Goal: Check status

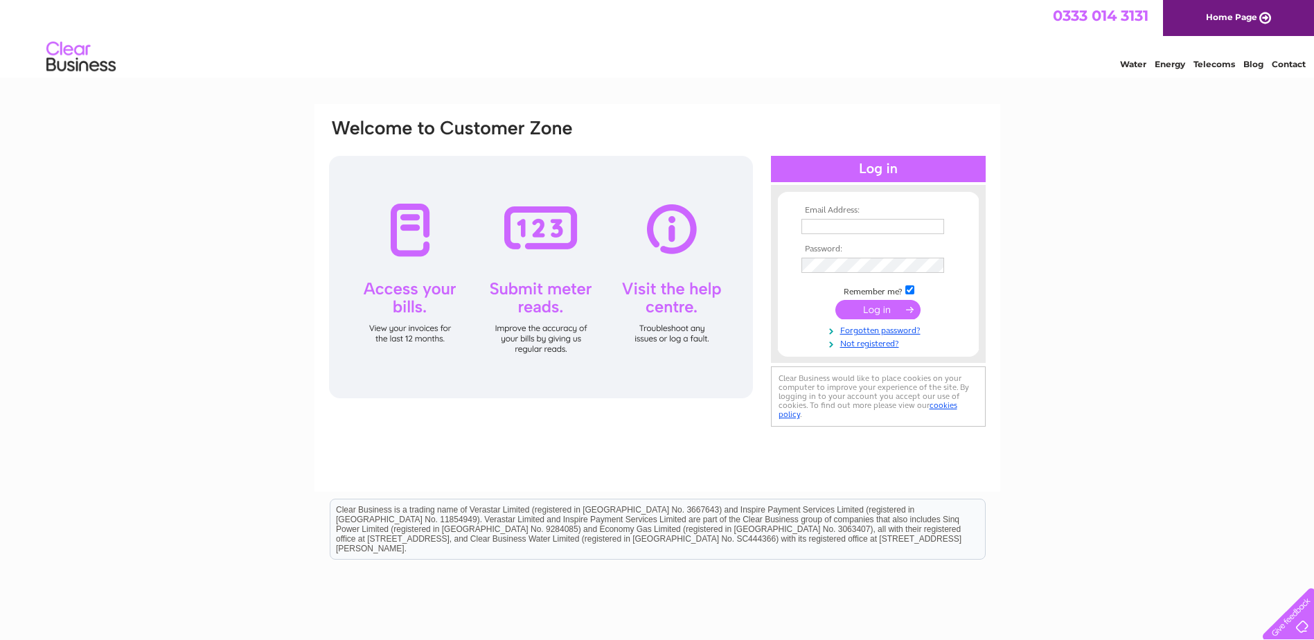
type input "rachel.gill@evergreengarden.com"
click at [867, 314] on input "submit" at bounding box center [877, 309] width 85 height 19
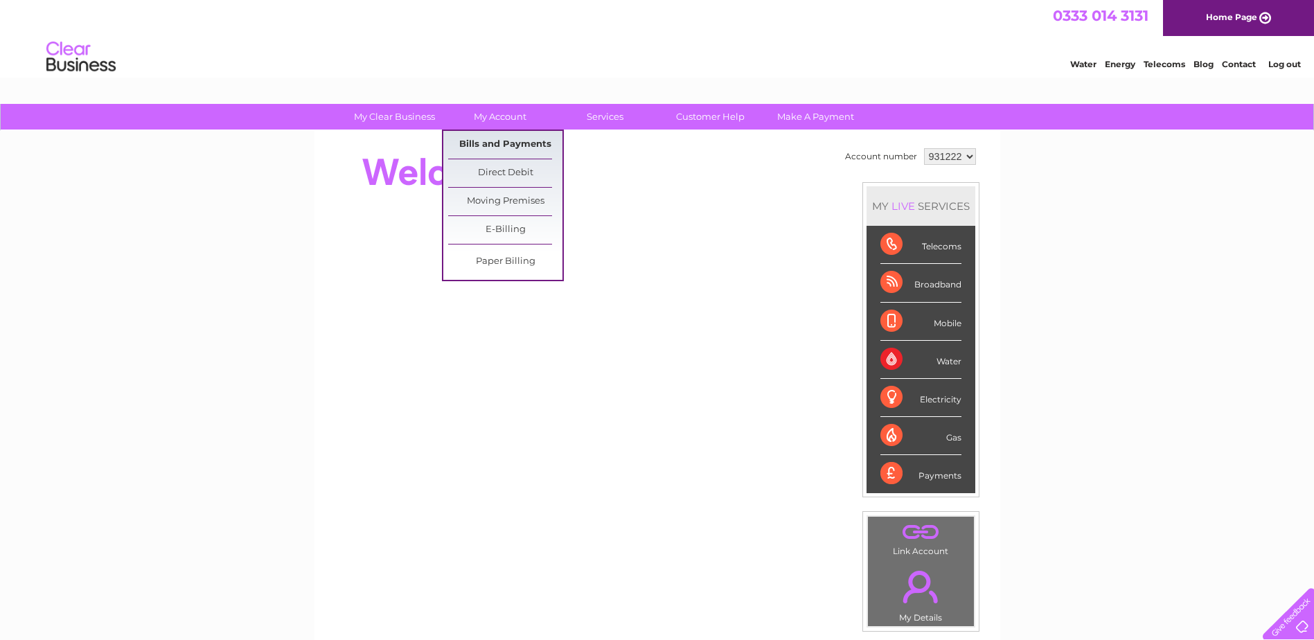
click at [503, 136] on link "Bills and Payments" at bounding box center [505, 145] width 114 height 28
click at [505, 143] on link "Bills and Payments" at bounding box center [505, 145] width 114 height 28
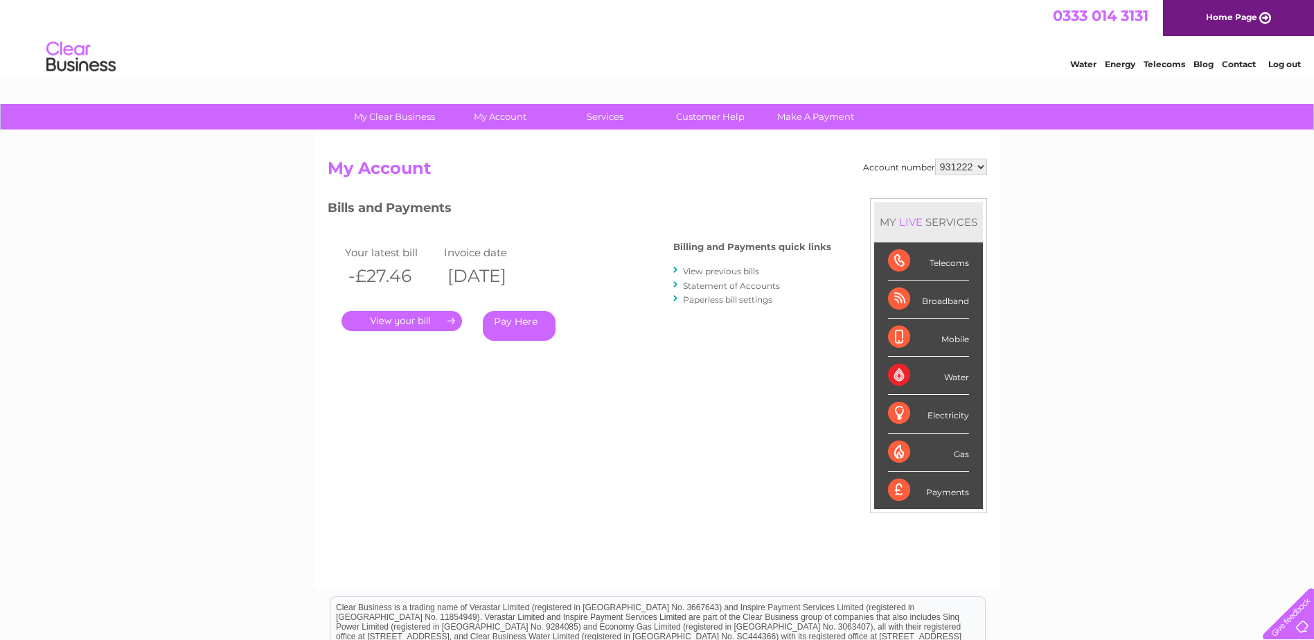
click at [713, 288] on link "Statement of Accounts" at bounding box center [731, 286] width 97 height 10
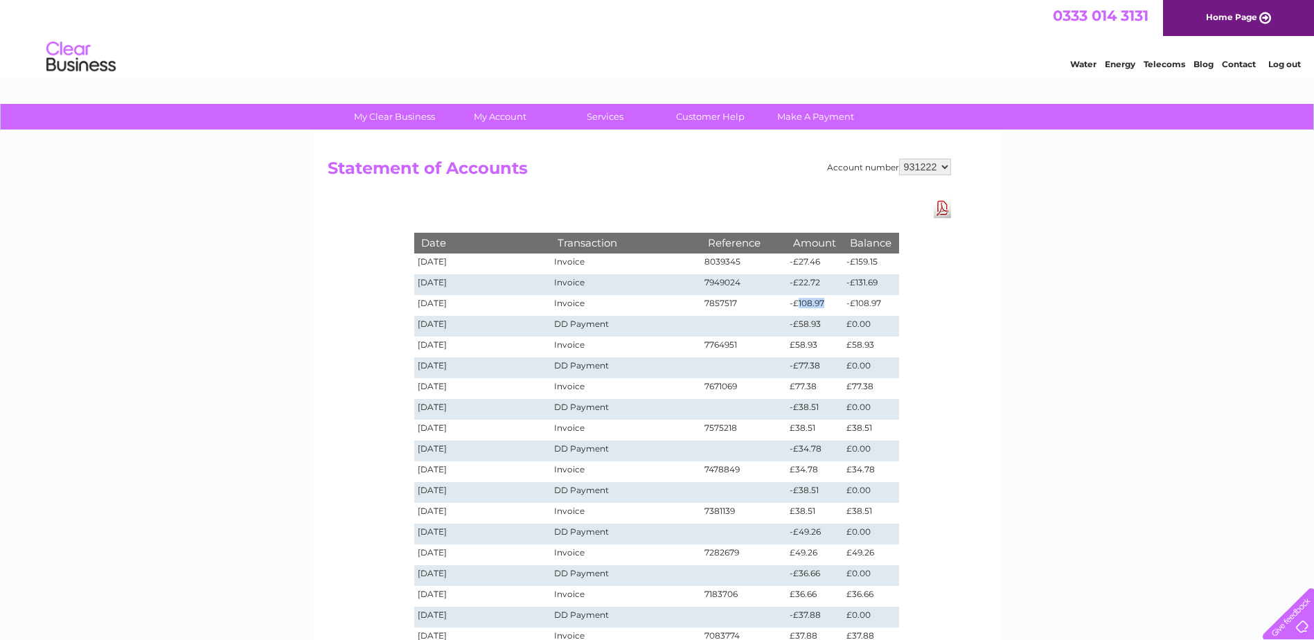
drag, startPoint x: 823, startPoint y: 303, endPoint x: 796, endPoint y: 308, distance: 27.4
click at [796, 308] on td "-£108.97" at bounding box center [814, 305] width 57 height 21
